Goal: Information Seeking & Learning: Learn about a topic

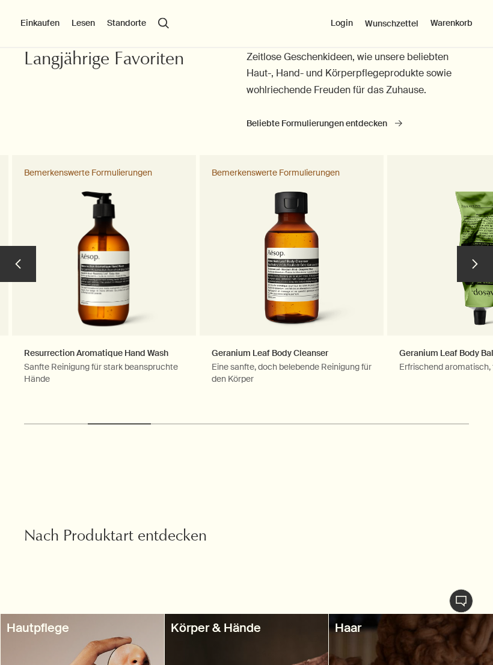
scroll to position [835, 0]
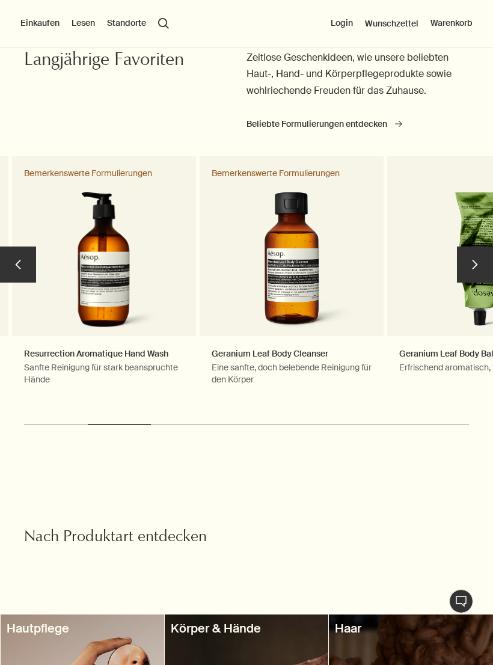
click at [474, 247] on button "chevron" at bounding box center [475, 265] width 36 height 36
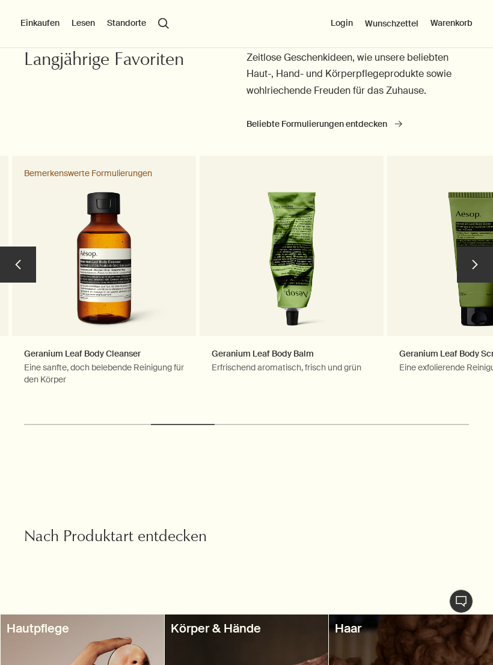
click at [472, 252] on button "chevron" at bounding box center [475, 265] width 36 height 36
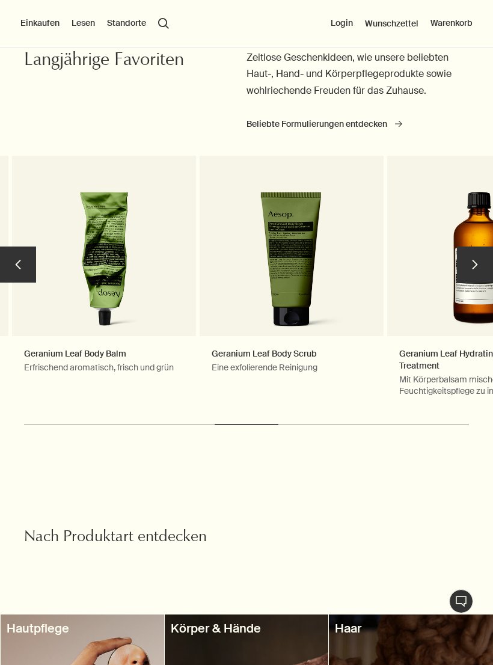
click at [472, 250] on button "chevron" at bounding box center [475, 265] width 36 height 36
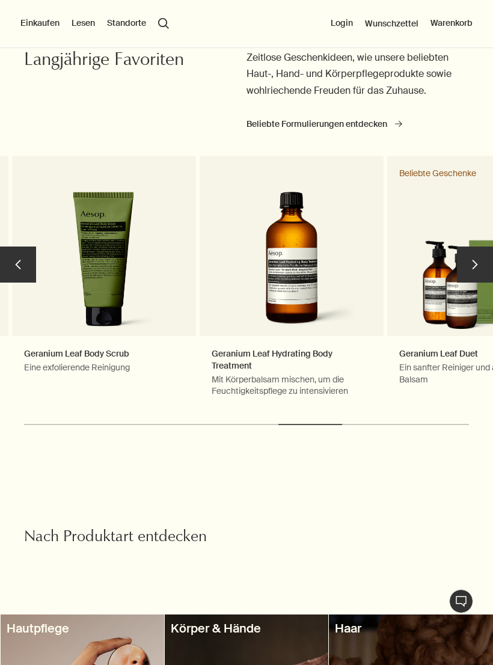
click at [474, 254] on button "chevron" at bounding box center [475, 265] width 36 height 36
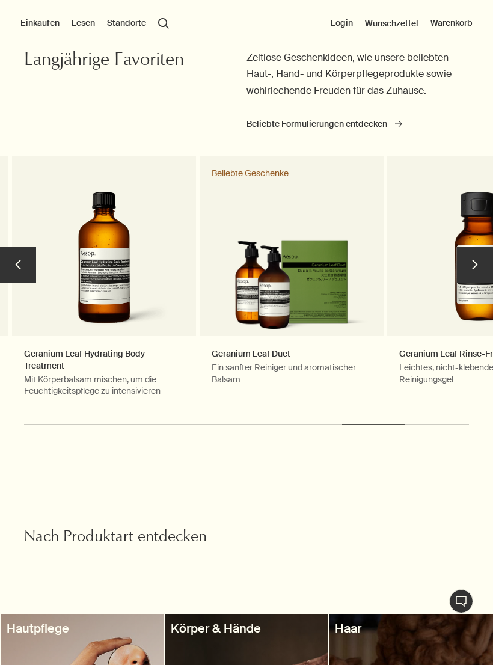
click at [478, 263] on button "chevron" at bounding box center [475, 265] width 36 height 36
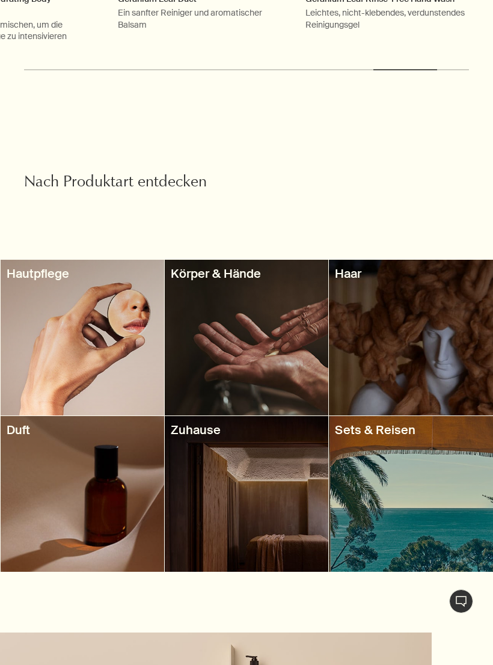
scroll to position [1192, 0]
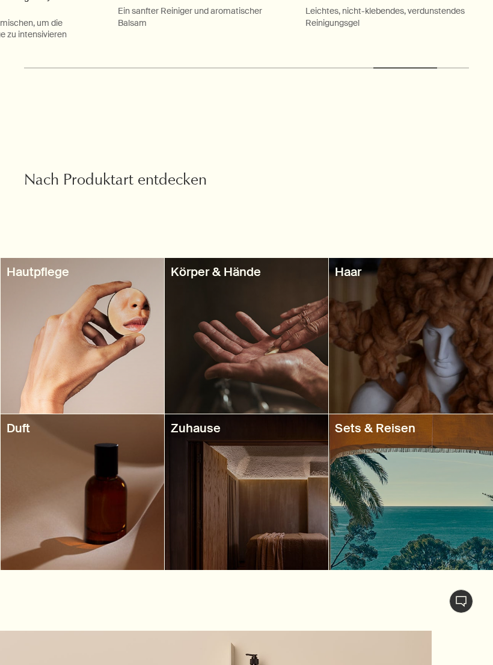
click at [271, 319] on div at bounding box center [247, 336] width 164 height 156
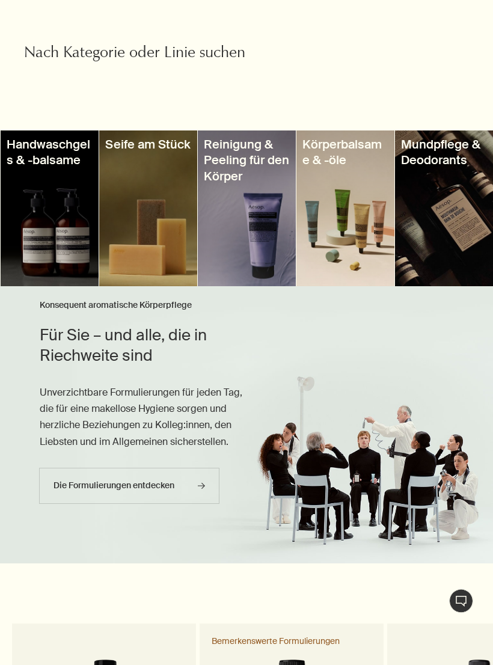
scroll to position [490, 0]
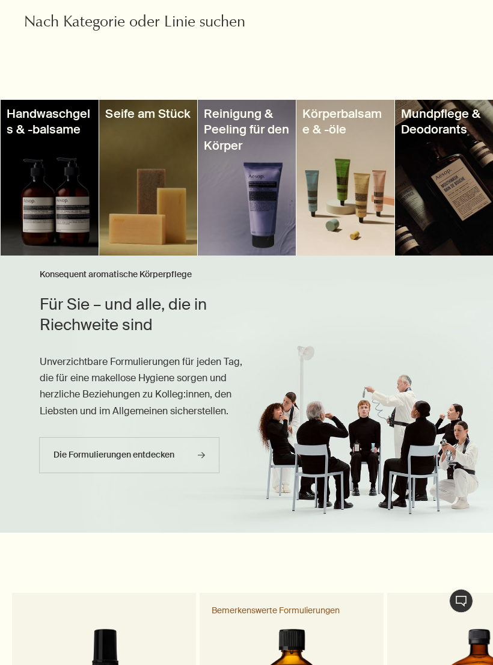
click at [258, 182] on div at bounding box center [247, 178] width 98 height 156
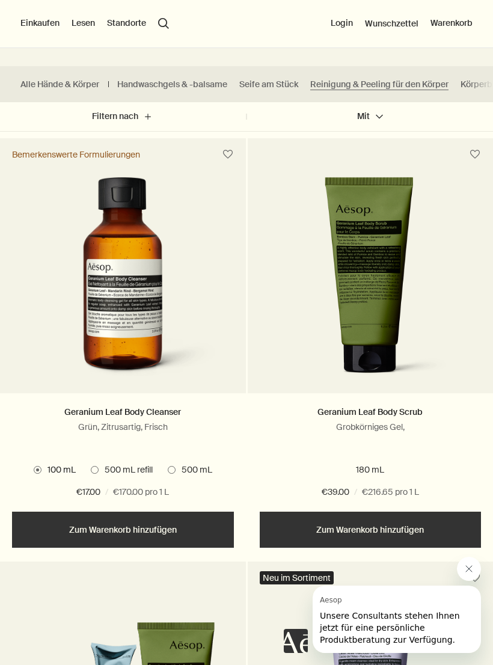
click at [173, 475] on label "500 mL" at bounding box center [190, 470] width 45 height 12
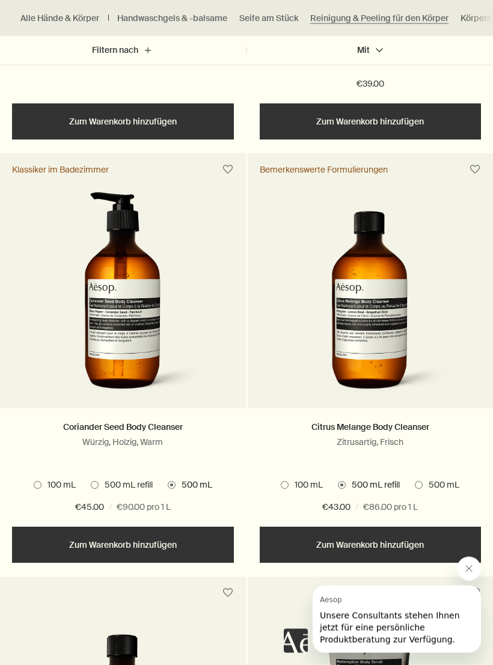
scroll to position [1178, 0]
click at [424, 480] on span "500 mL" at bounding box center [441, 486] width 37 height 12
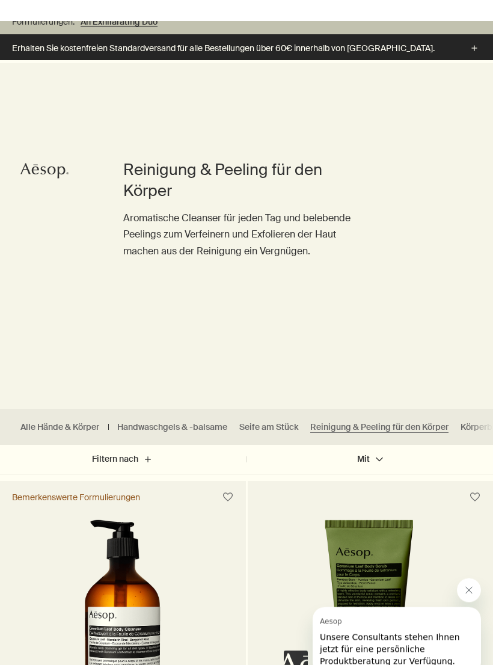
scroll to position [0, 0]
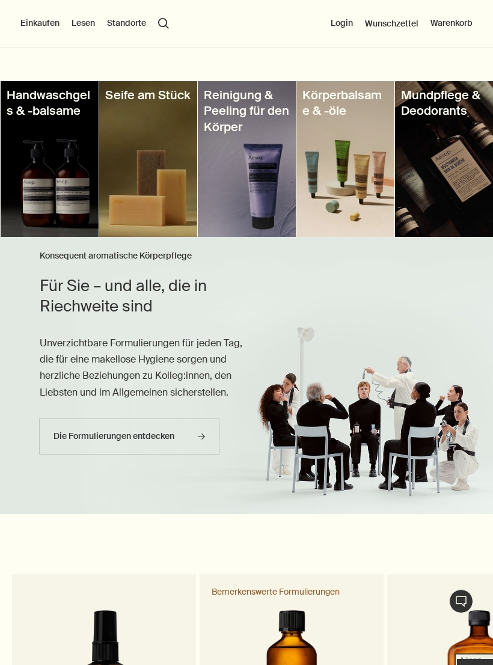
click at [55, 144] on div at bounding box center [50, 159] width 98 height 156
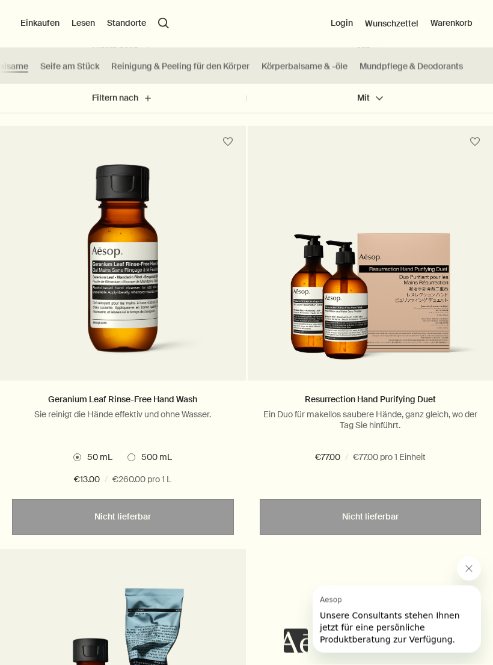
scroll to position [3255, 0]
click at [310, 69] on link "Körperbalsame & -öle" at bounding box center [305, 66] width 86 height 11
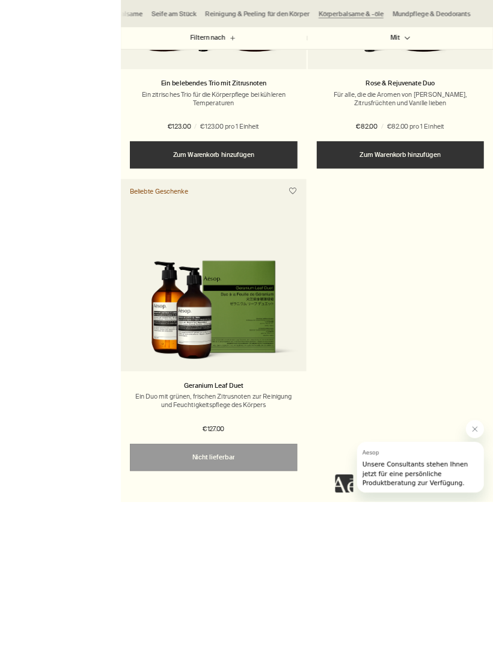
scroll to position [3260, 0]
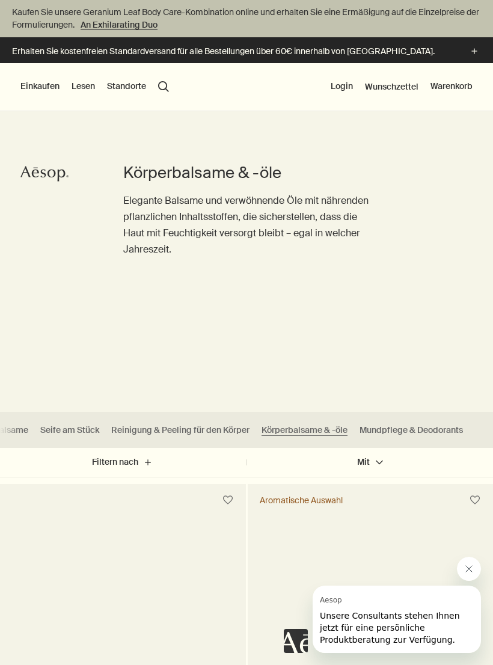
scroll to position [3255, 0]
